Goal: Task Accomplishment & Management: Complete application form

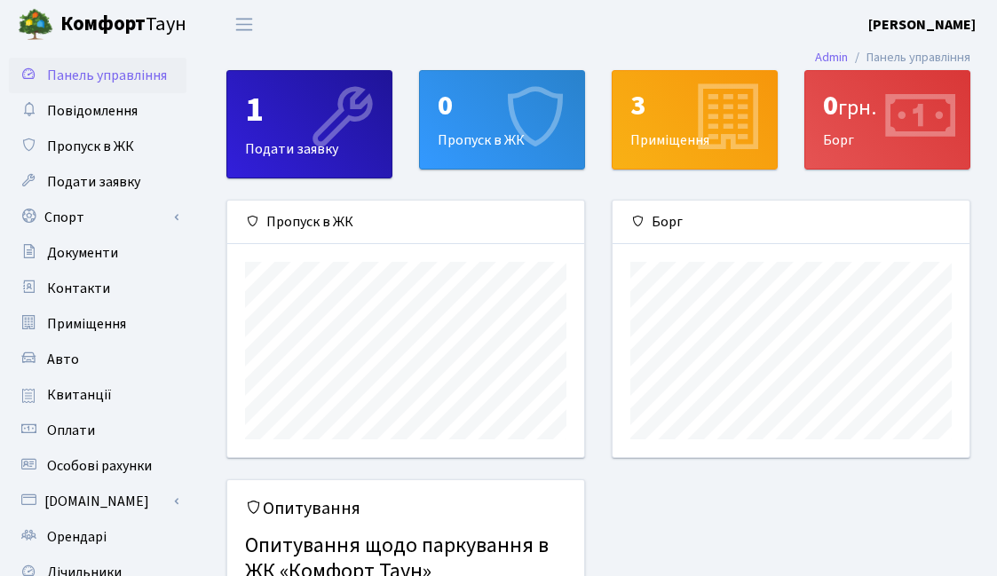
scroll to position [257, 357]
click at [51, 221] on link "Спорт" at bounding box center [98, 218] width 178 height 36
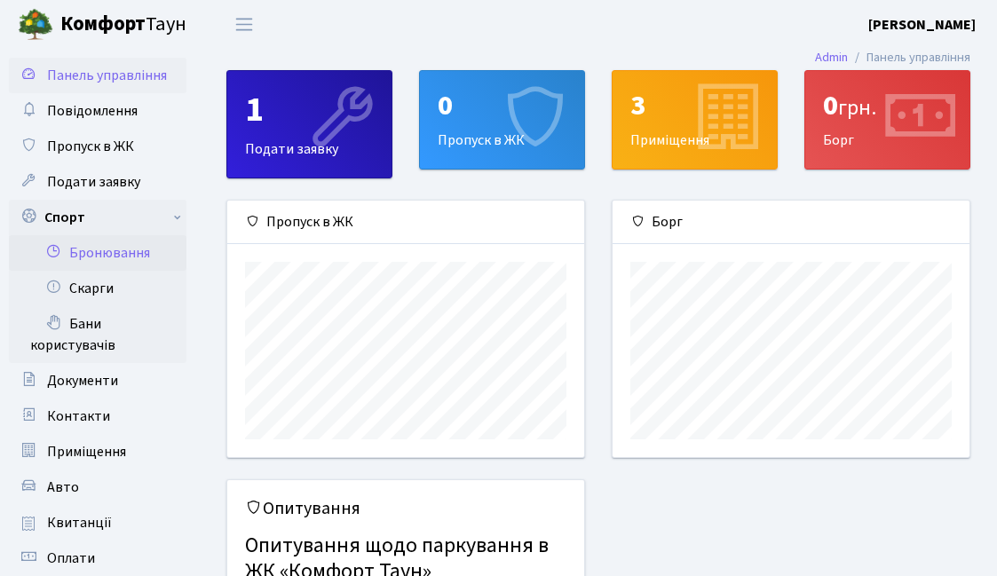
click at [99, 255] on link "Бронювання" at bounding box center [98, 253] width 178 height 36
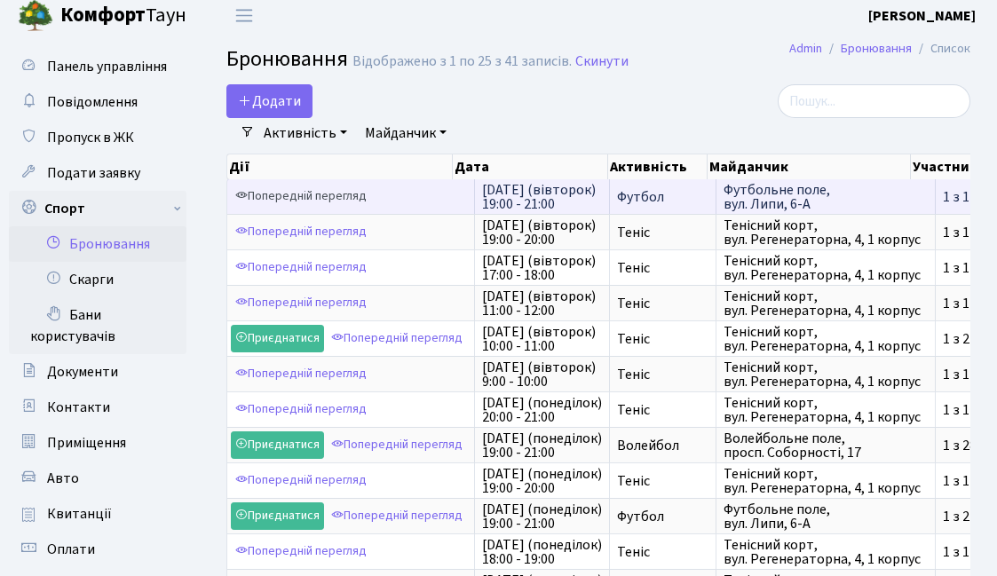
scroll to position [11, 0]
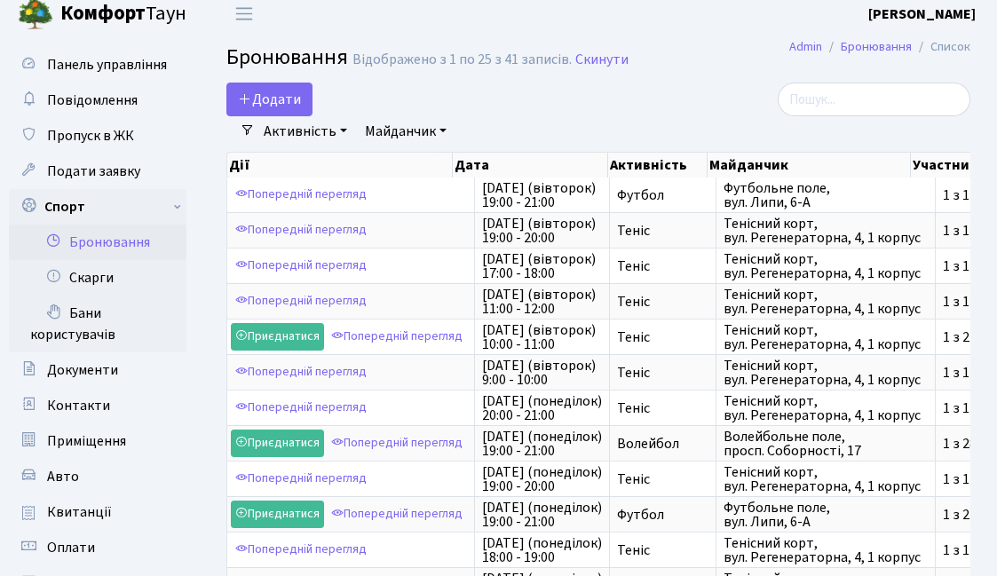
click at [406, 141] on link "Майданчик" at bounding box center [406, 131] width 96 height 30
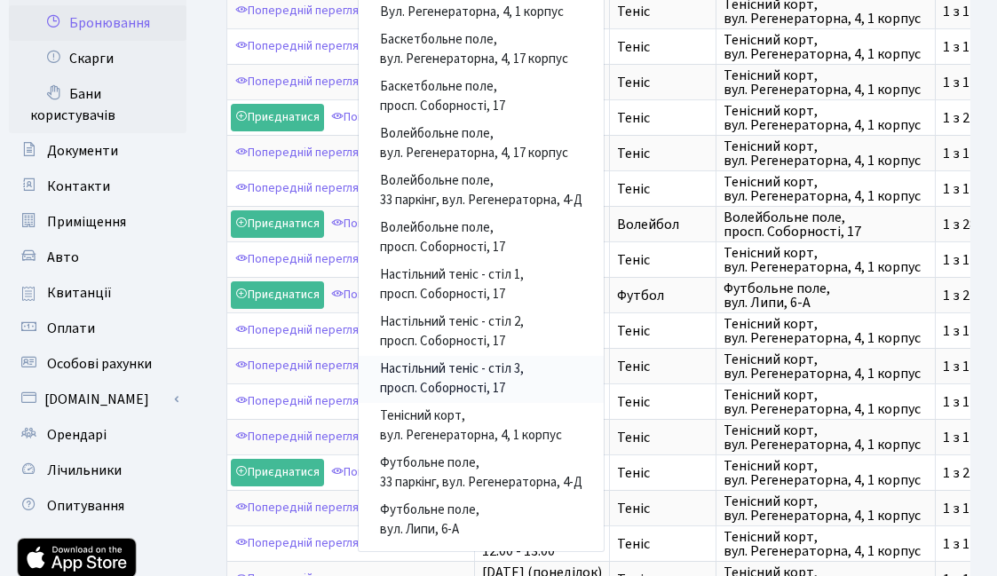
scroll to position [249, 0]
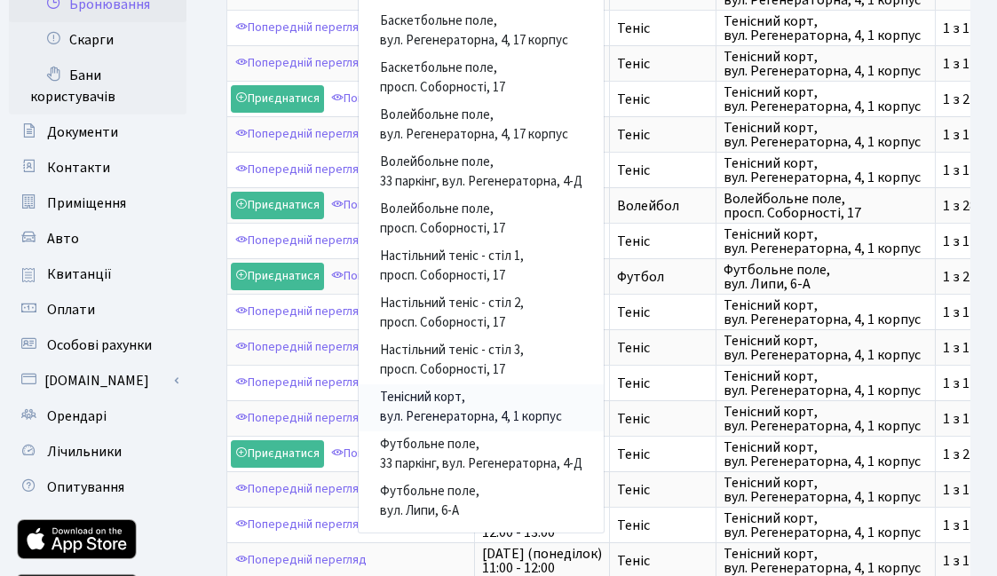
click at [475, 384] on link "Тенісний корт, вул. Регенераторна, 4, 1 корпус" at bounding box center [481, 407] width 245 height 47
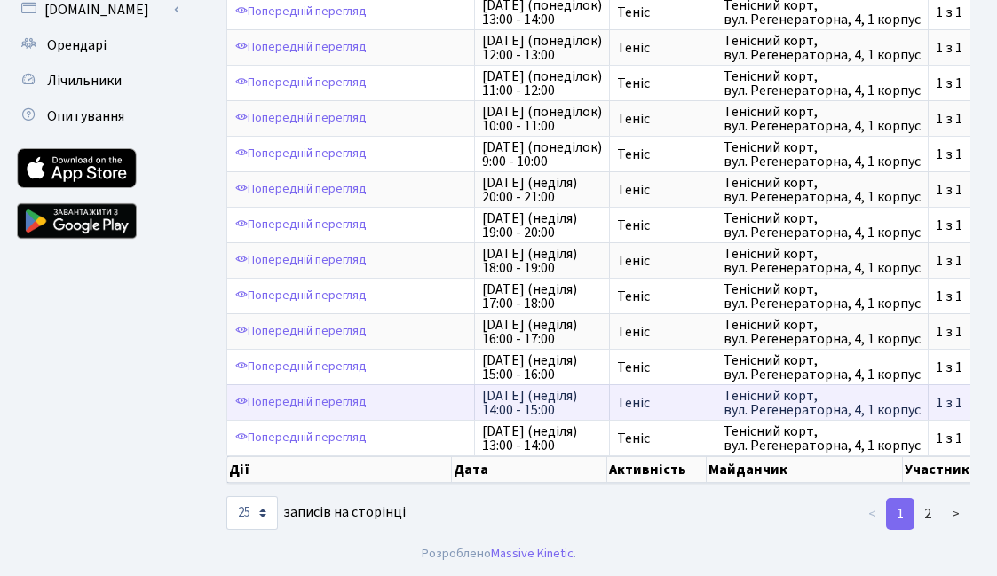
scroll to position [620, 0]
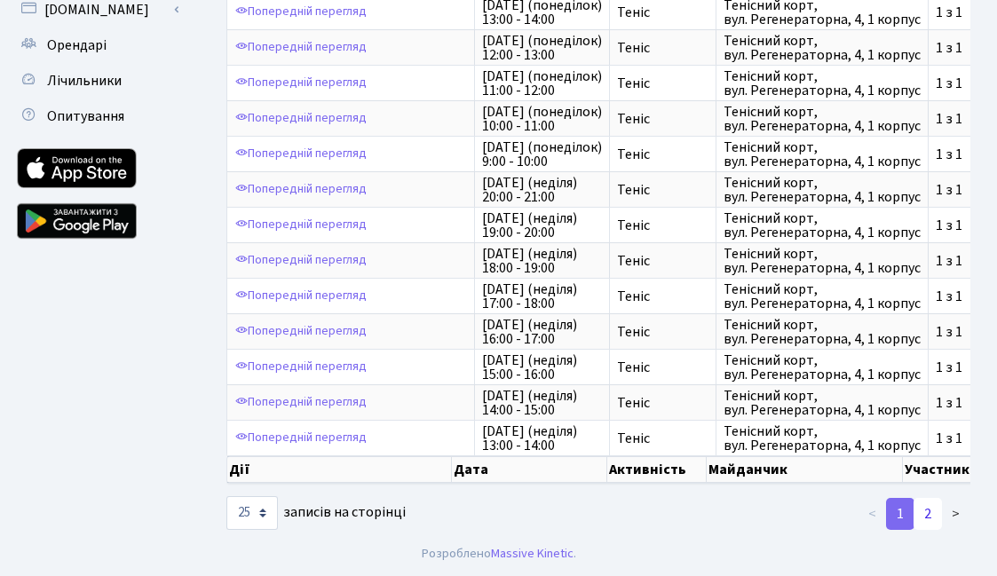
click at [926, 514] on link "2" at bounding box center [928, 514] width 28 height 32
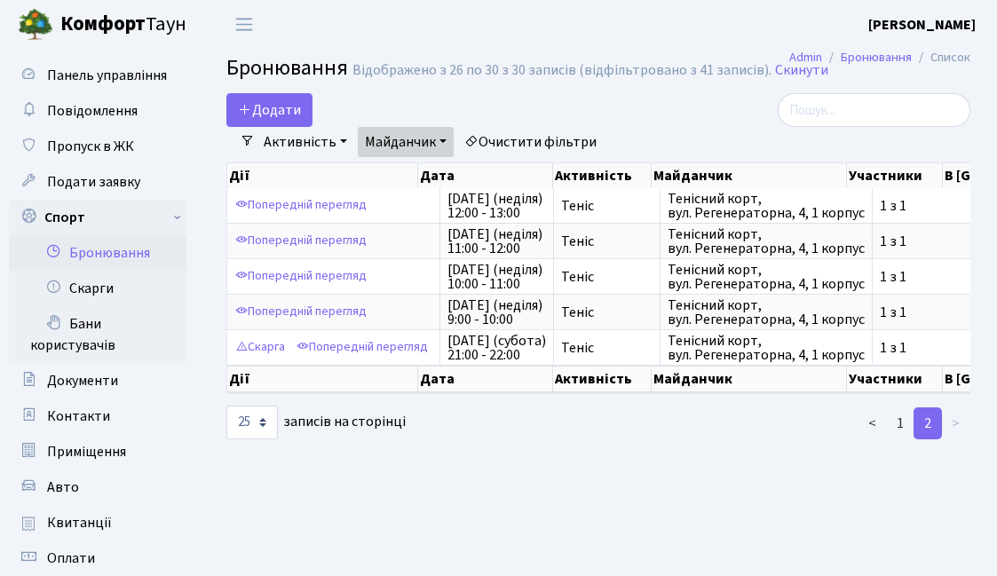
scroll to position [0, 0]
click at [438, 140] on link "Майданчик" at bounding box center [406, 142] width 96 height 30
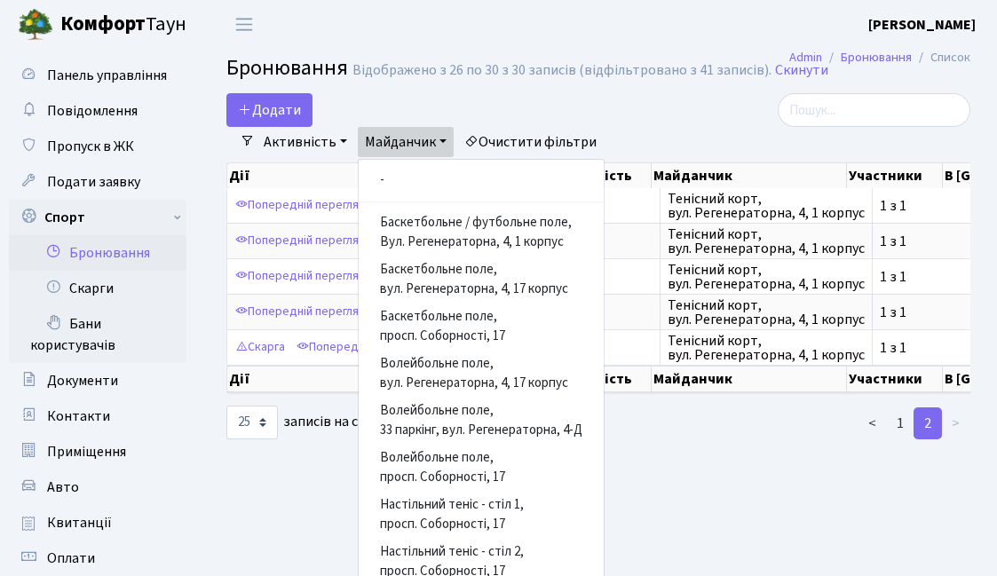
click at [342, 145] on link "Активність" at bounding box center [306, 142] width 98 height 30
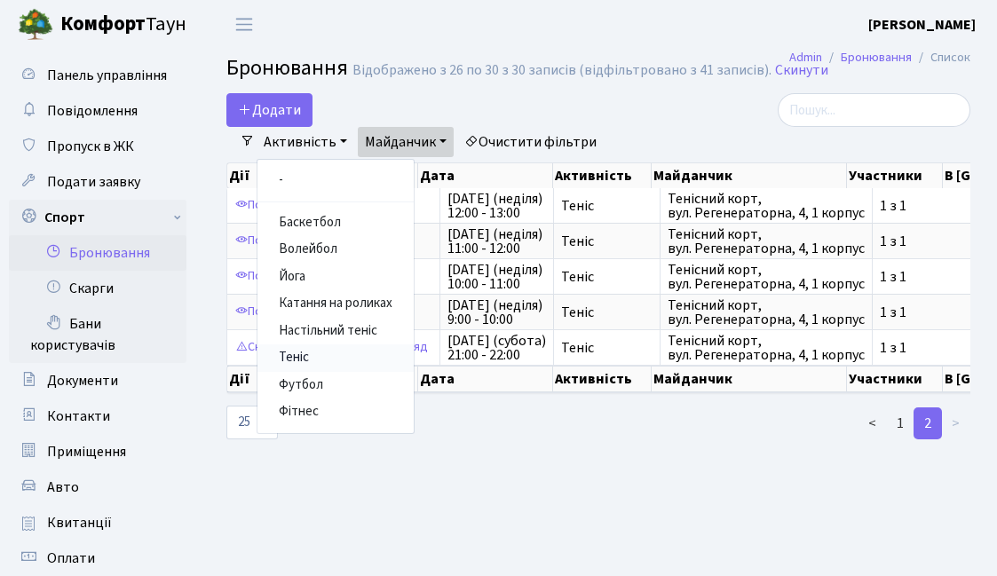
click at [303, 357] on link "Теніс" at bounding box center [335, 358] width 156 height 28
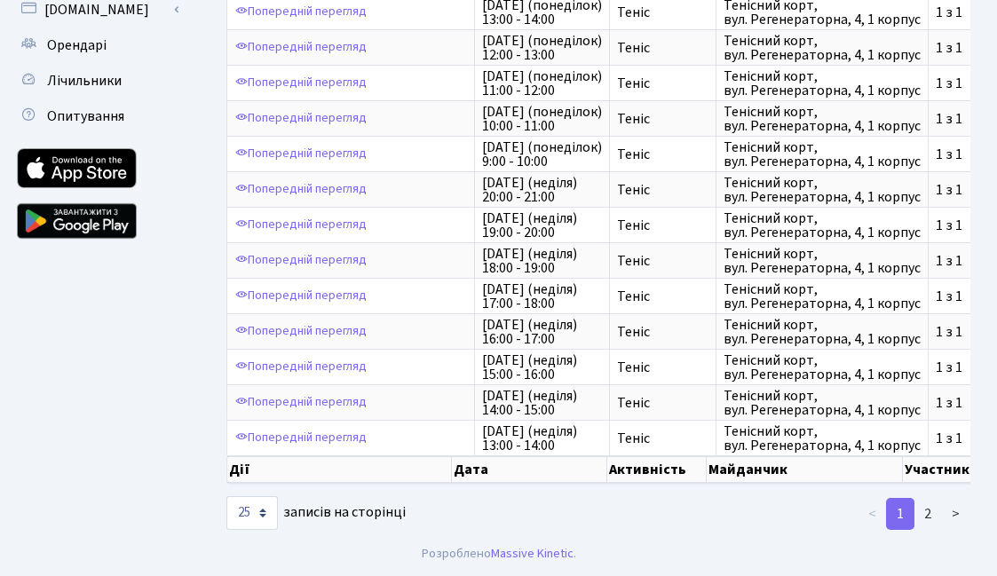
scroll to position [620, 0]
select select "500"
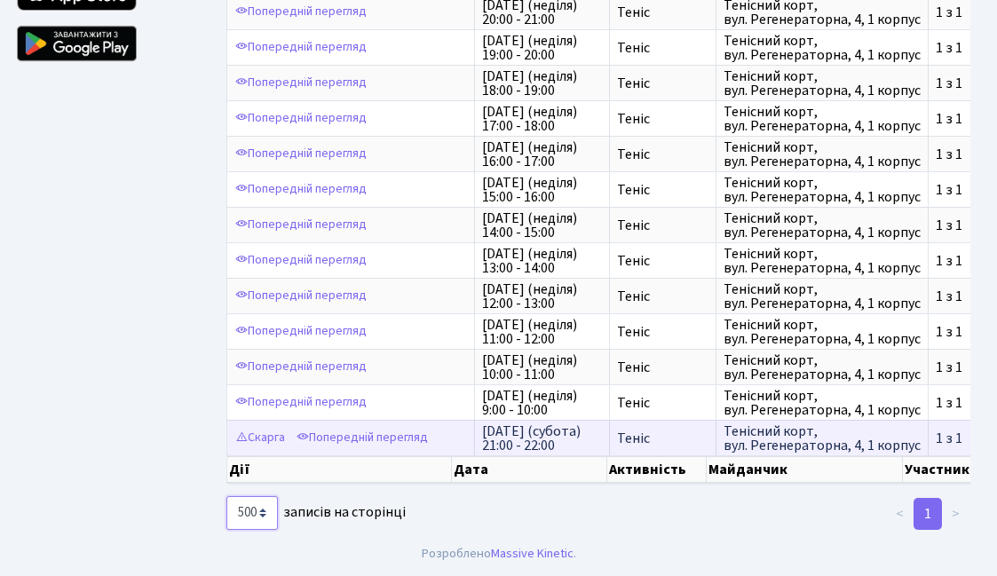
scroll to position [797, 0]
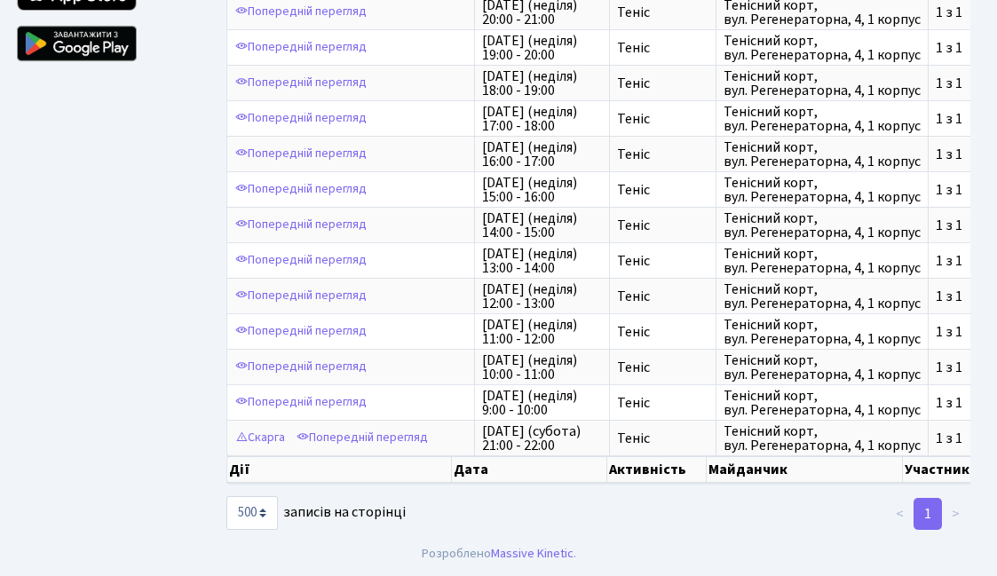
click at [954, 517] on li ">" at bounding box center [956, 514] width 28 height 32
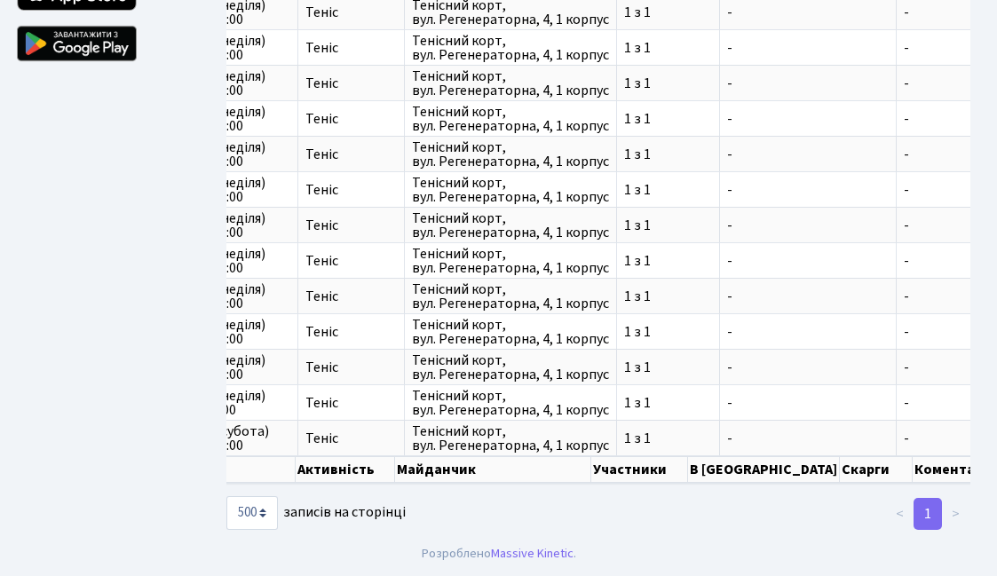
scroll to position [0, 0]
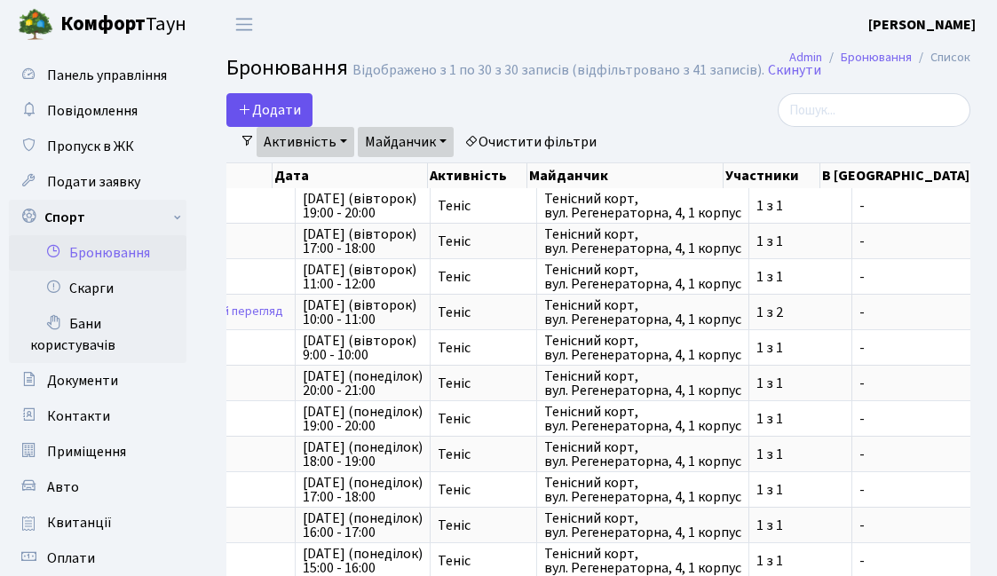
click at [265, 109] on button "Додати" at bounding box center [269, 110] width 86 height 34
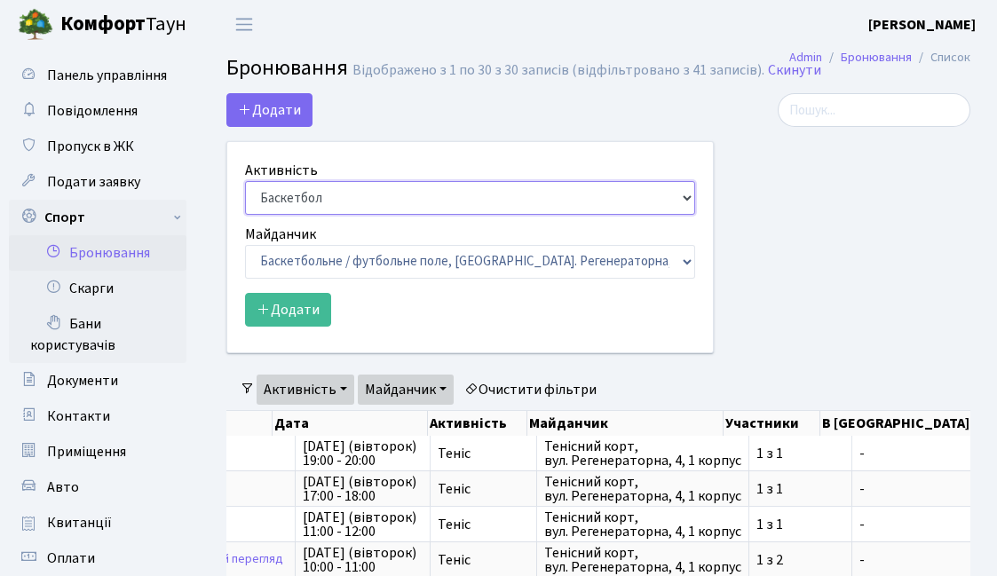
select select "1"
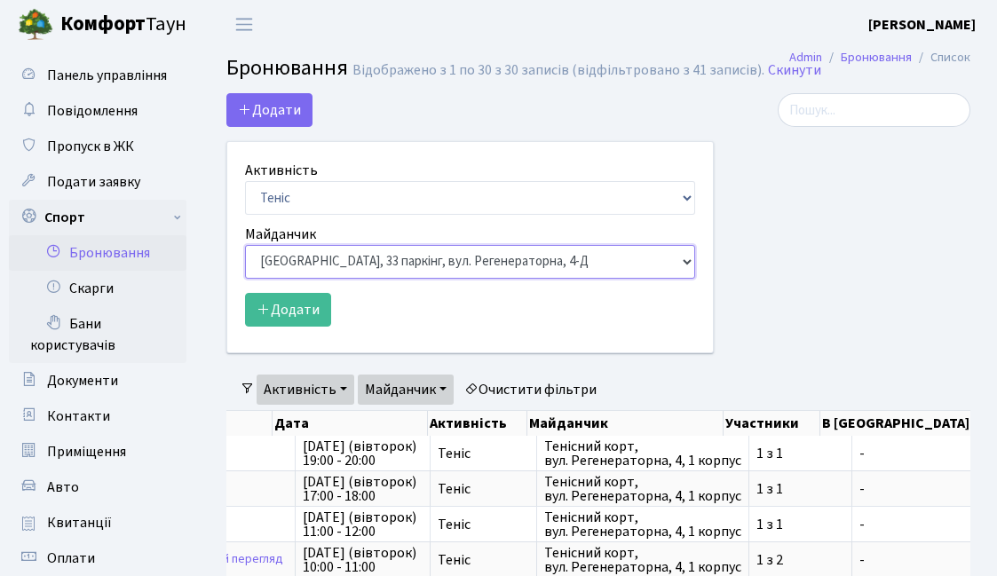
select select "1"
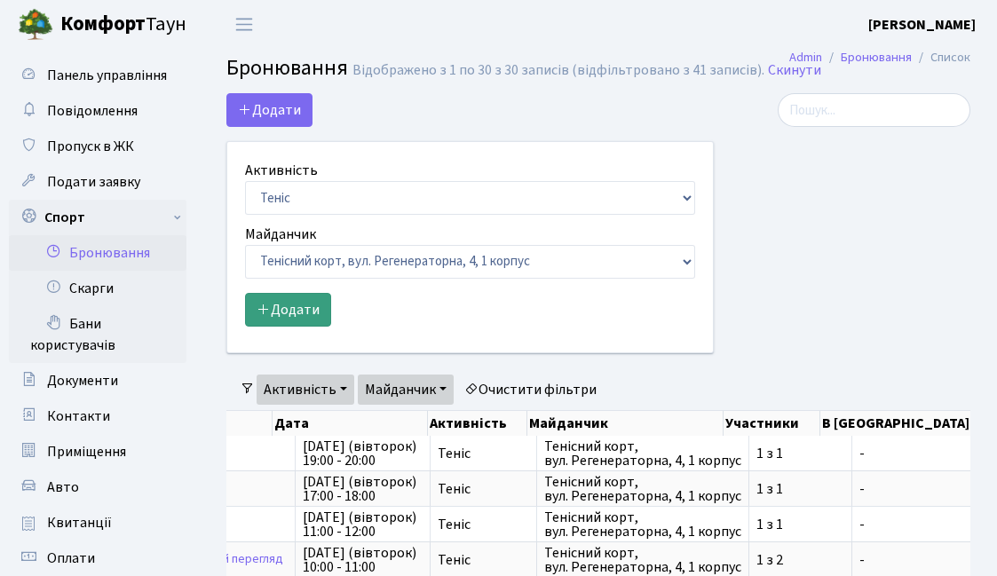
click at [309, 311] on button "Додати" at bounding box center [288, 310] width 86 height 34
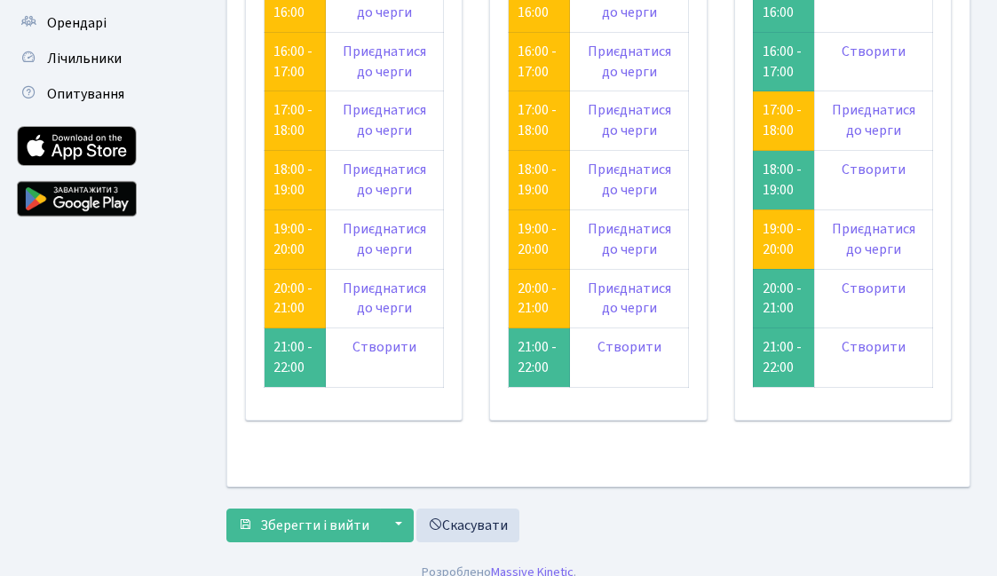
scroll to position [641, 0]
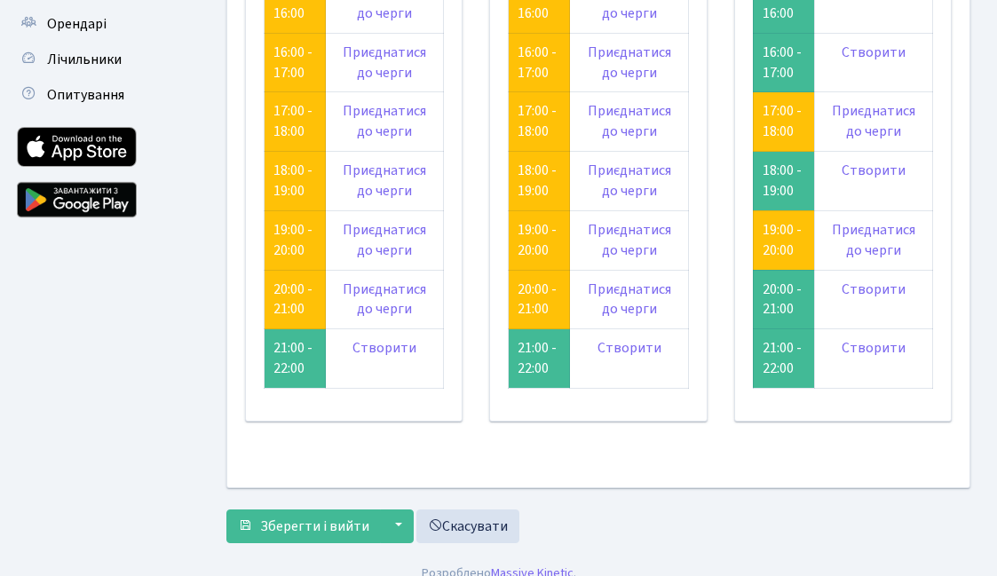
click at [412, 510] on div "Зберегти і вийти ▼ Зберегти та створити Зберегти та переглянути Скасувати" at bounding box center [598, 527] width 744 height 34
click at [403, 510] on button "▼" at bounding box center [397, 527] width 34 height 34
click at [665, 517] on div "Зберегти і вийти ▼ Зберегти та створити Зберегти та переглянути Скасувати" at bounding box center [598, 527] width 744 height 34
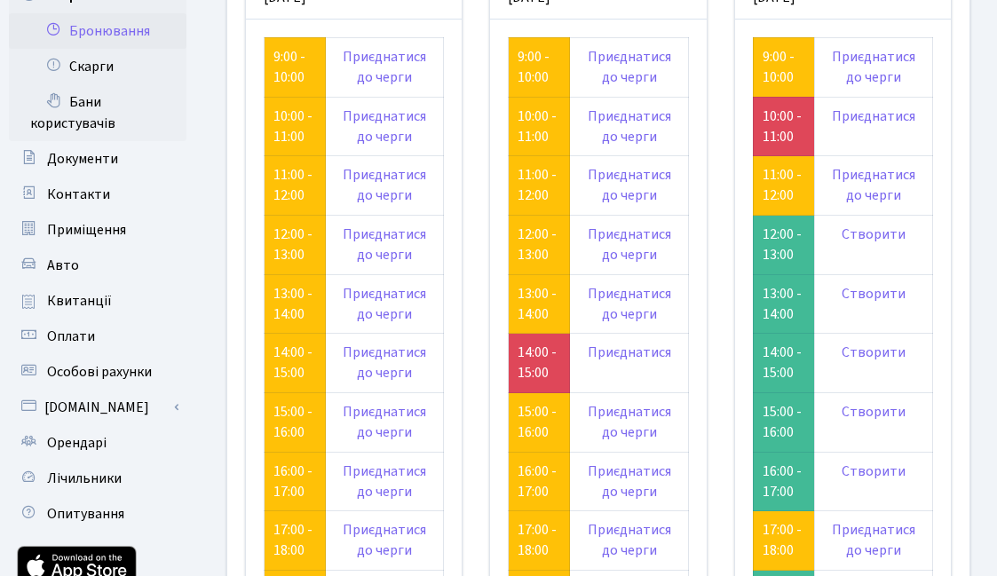
scroll to position [223, 0]
click at [898, 230] on link "Створити" at bounding box center [874, 234] width 64 height 20
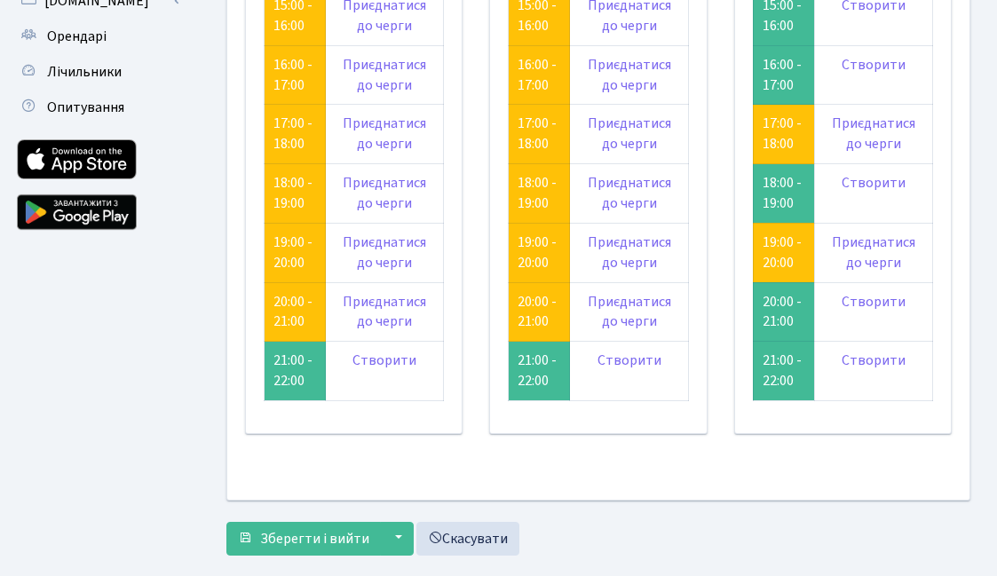
scroll to position [616, 0]
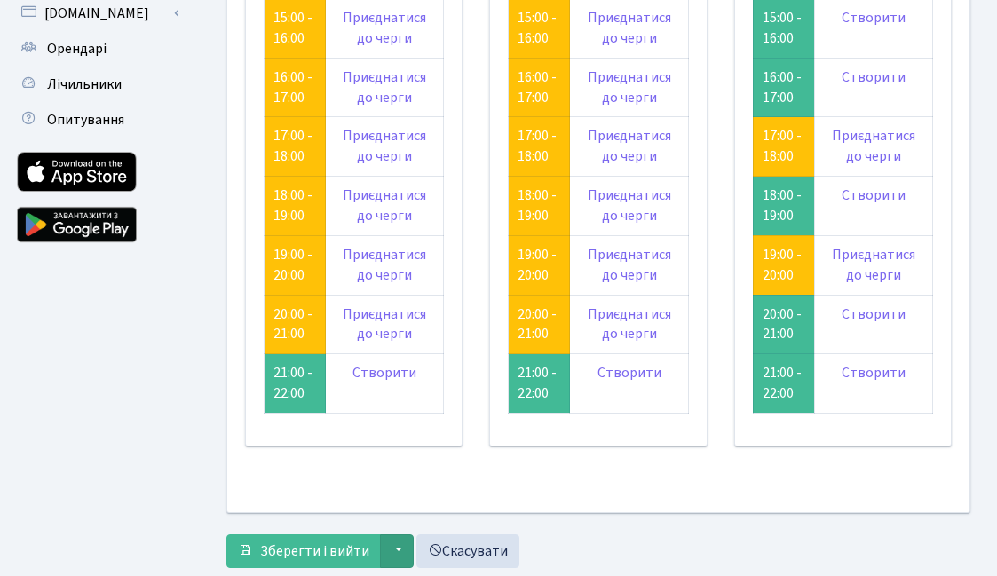
click at [391, 534] on button "▼" at bounding box center [397, 551] width 34 height 34
click at [490, 500] on button "Зберегти та переглянути" at bounding box center [476, 514] width 190 height 28
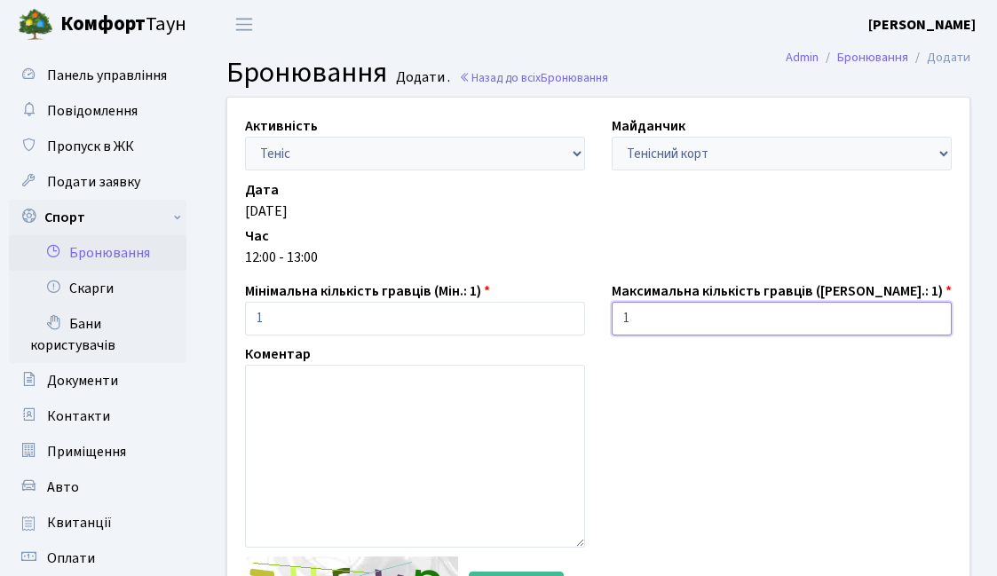
click at [694, 313] on input "1" at bounding box center [782, 319] width 340 height 34
type input "0"
click at [938, 320] on input "0" at bounding box center [782, 319] width 340 height 34
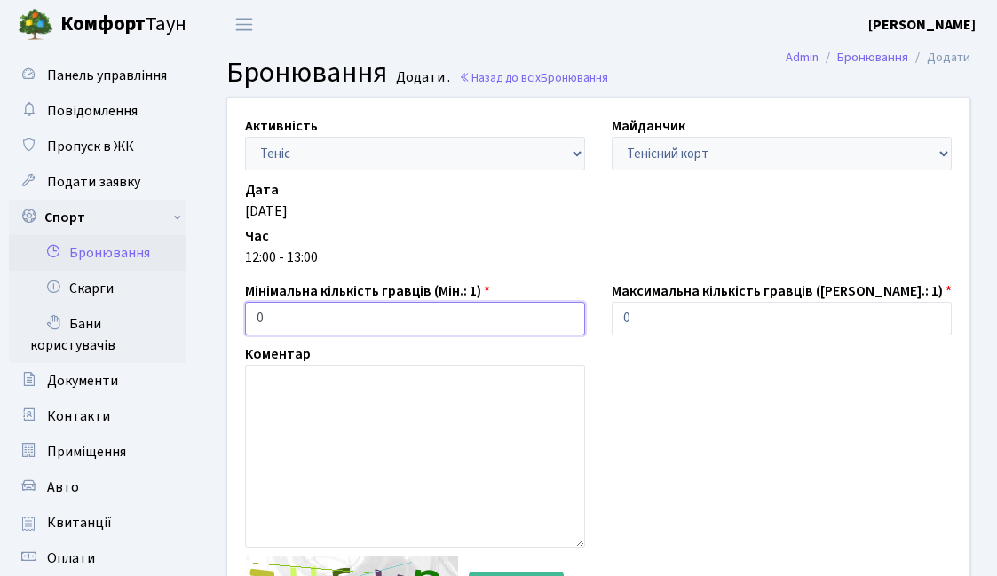
click at [568, 319] on input "0" at bounding box center [415, 319] width 340 height 34
click at [568, 317] on input "1" at bounding box center [415, 319] width 340 height 34
click at [567, 316] on input "2" at bounding box center [415, 319] width 340 height 34
click at [567, 316] on input "3" at bounding box center [415, 319] width 340 height 34
click at [567, 327] on input "2" at bounding box center [415, 319] width 340 height 34
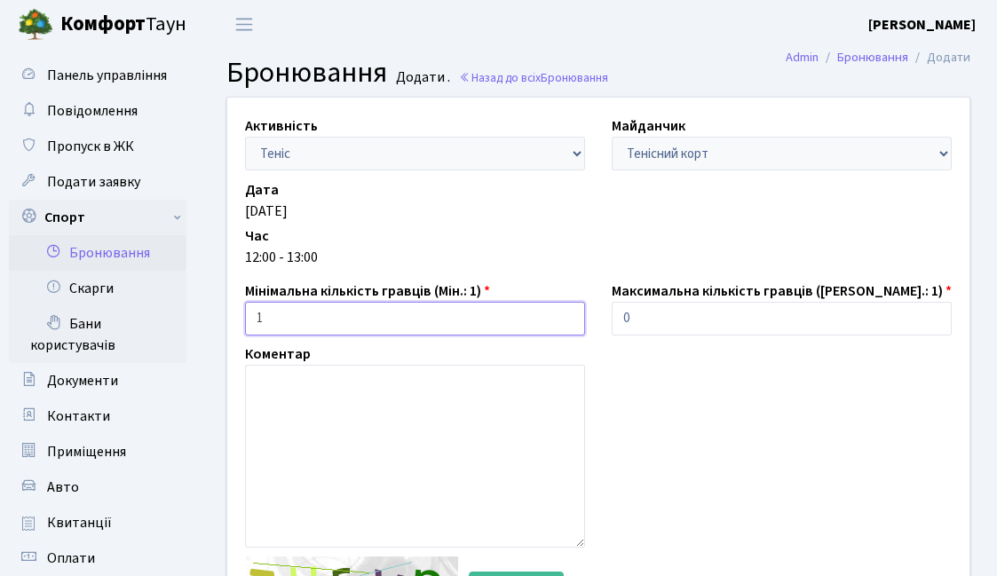
click at [567, 327] on input "1" at bounding box center [415, 319] width 340 height 34
type input "2"
click at [568, 316] on input "2" at bounding box center [415, 319] width 340 height 34
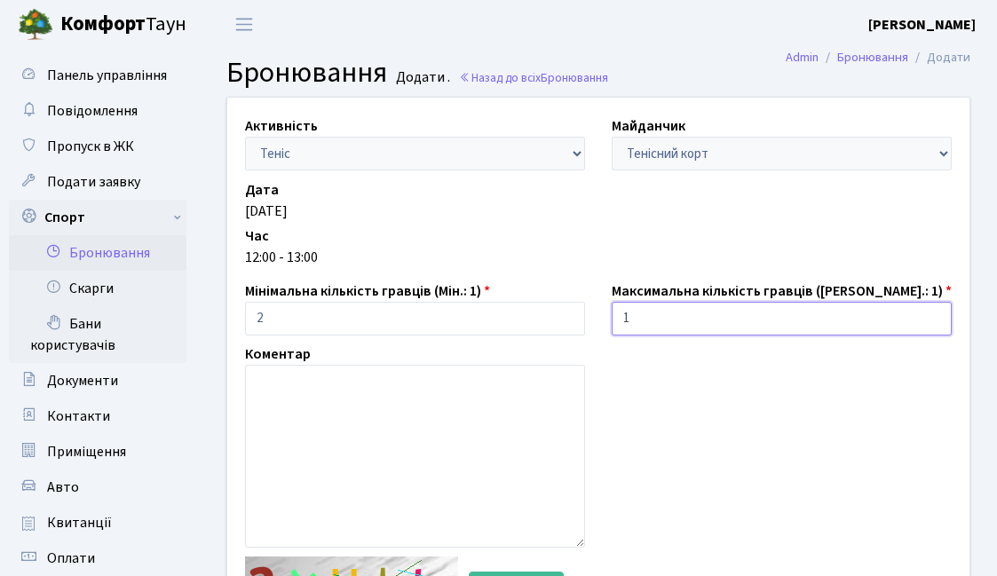
click at [933, 315] on input "1" at bounding box center [782, 319] width 340 height 34
click at [933, 315] on input "2" at bounding box center [782, 319] width 340 height 34
click at [933, 315] on input "3" at bounding box center [782, 319] width 340 height 34
type input "2"
click at [934, 324] on input "2" at bounding box center [782, 319] width 340 height 34
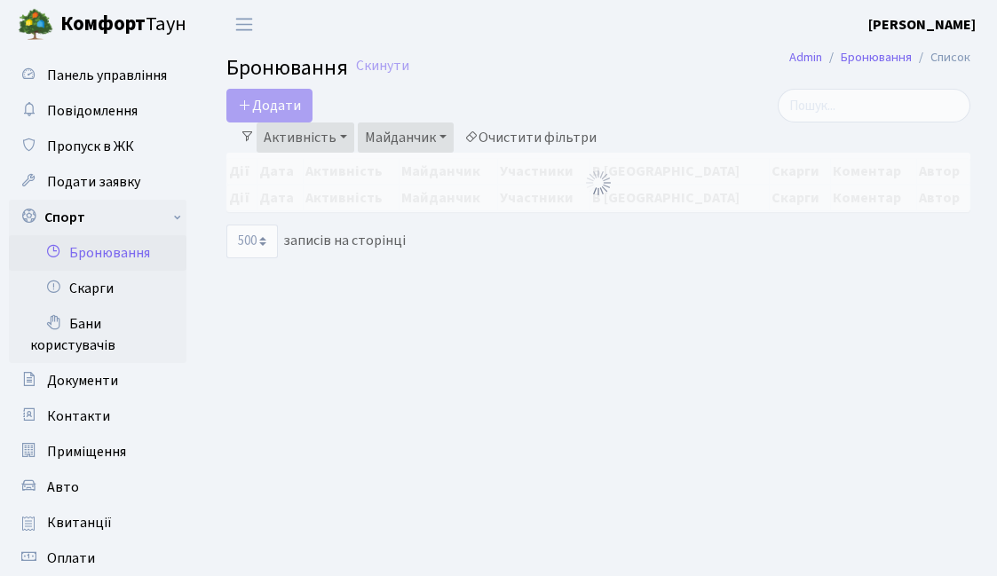
select select "500"
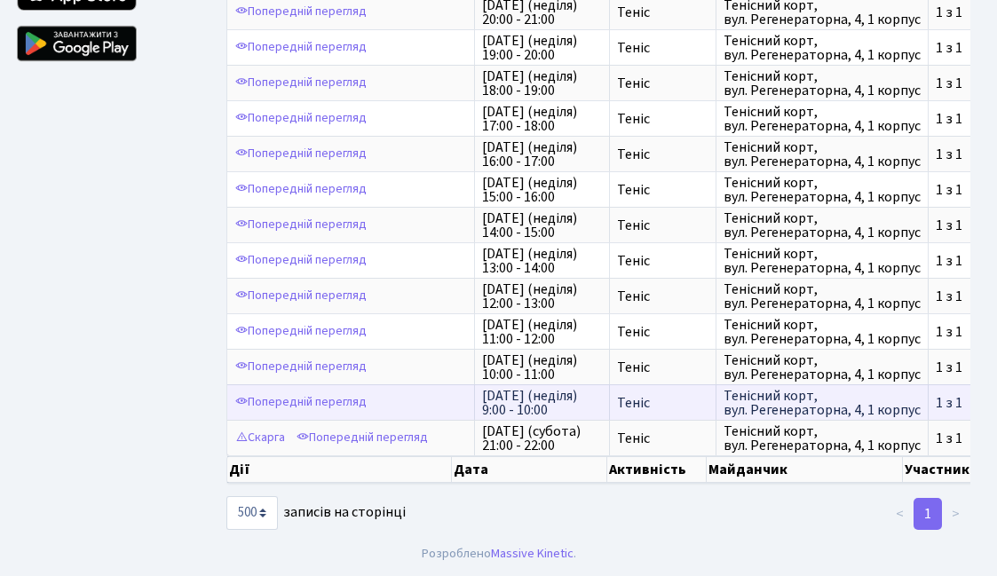
scroll to position [797, 0]
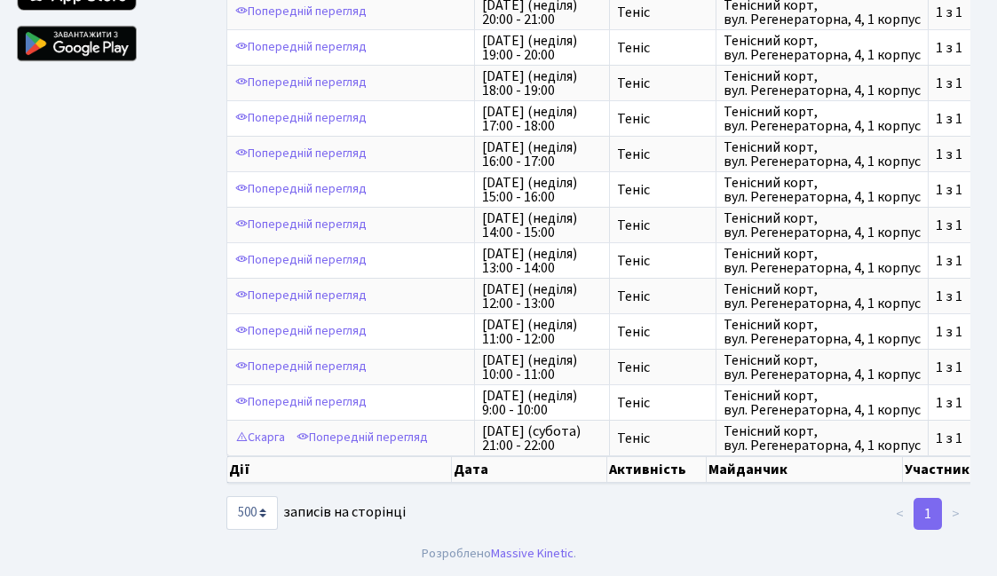
click at [950, 522] on li ">" at bounding box center [956, 514] width 28 height 32
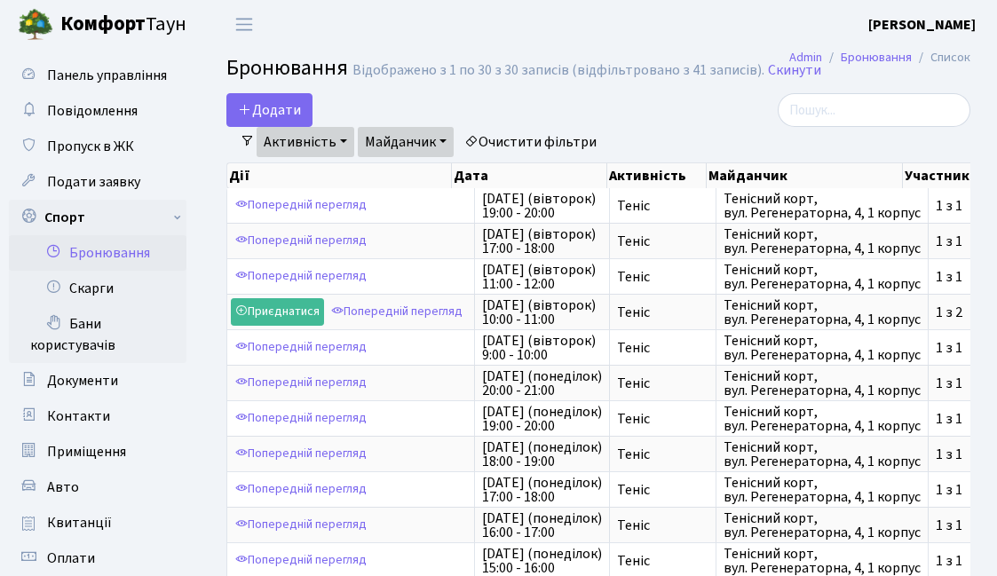
scroll to position [0, 0]
